Goal: Navigation & Orientation: Find specific page/section

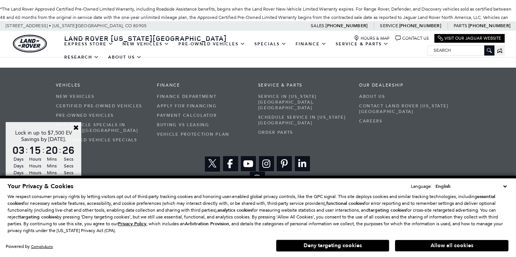
scroll to position [1715, 0]
